Goal: Find specific page/section: Find specific page/section

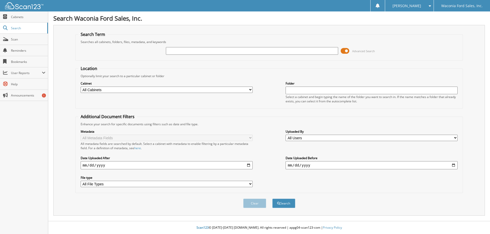
click at [347, 49] on span at bounding box center [345, 51] width 9 height 8
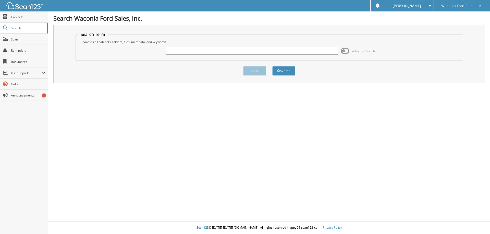
click at [218, 54] on input "text" at bounding box center [252, 51] width 172 height 8
type input "80319"
click at [272, 66] on button "Search" at bounding box center [283, 70] width 23 height 9
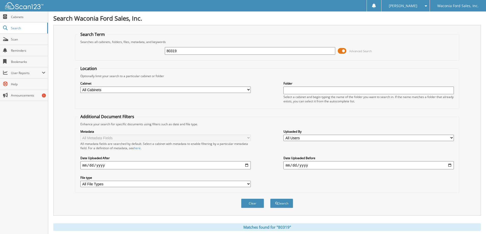
click at [341, 52] on span at bounding box center [342, 51] width 9 height 8
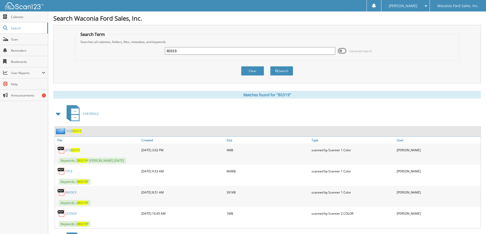
scroll to position [26, 0]
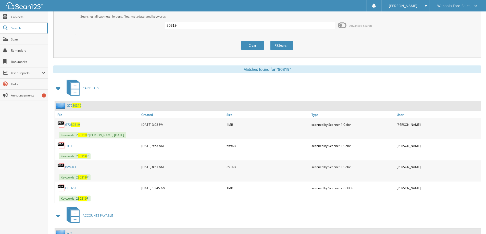
click at [74, 123] on span "80319" at bounding box center [75, 125] width 9 height 4
